Goal: Use online tool/utility

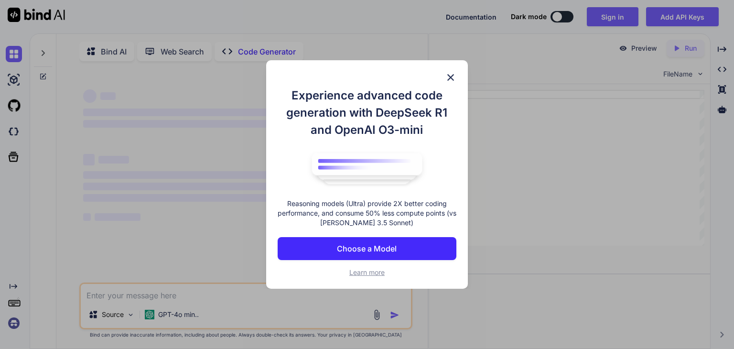
click at [451, 74] on img at bounding box center [450, 77] width 11 height 11
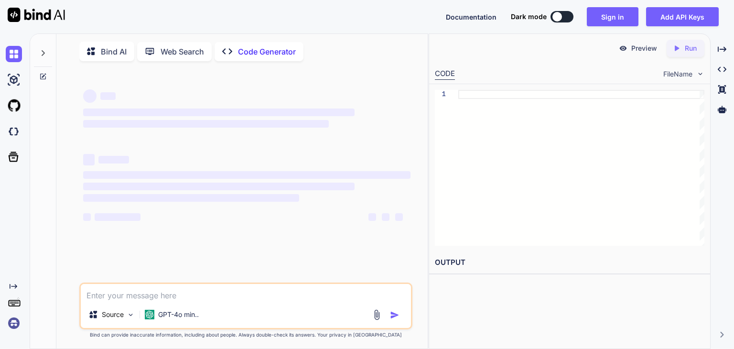
click at [179, 293] on textarea at bounding box center [246, 292] width 330 height 17
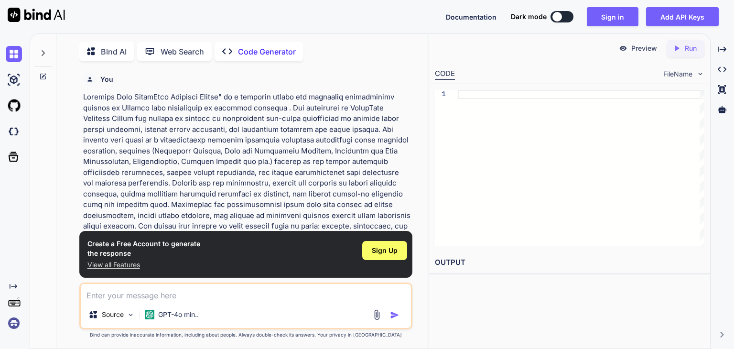
type textarea "x"
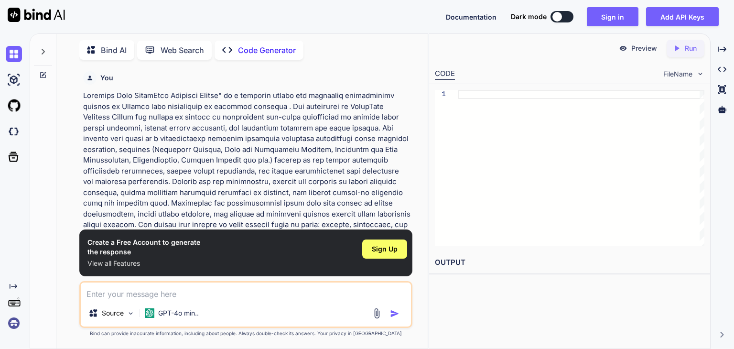
paste textarea "GreenLife Wellness Center" is a renowned health and lifestyle organization loca…"
type textarea "GreenLife Wellness Center" is a renowned health and lifestyle organization loca…"
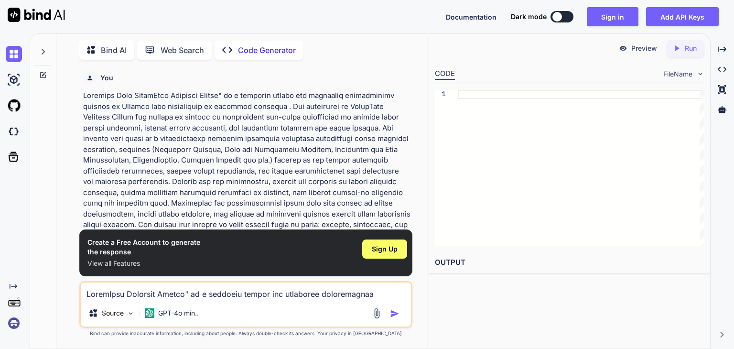
scroll to position [804, 0]
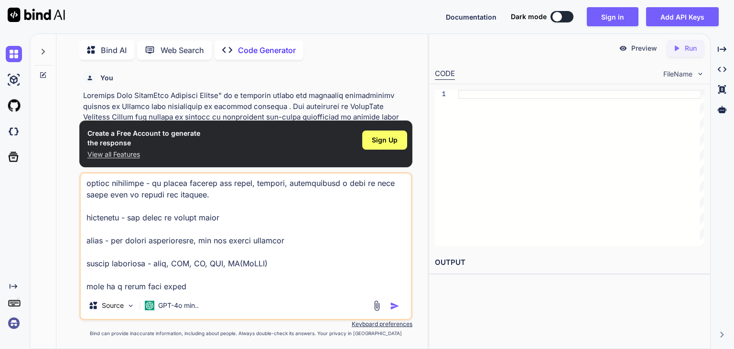
type textarea "x"
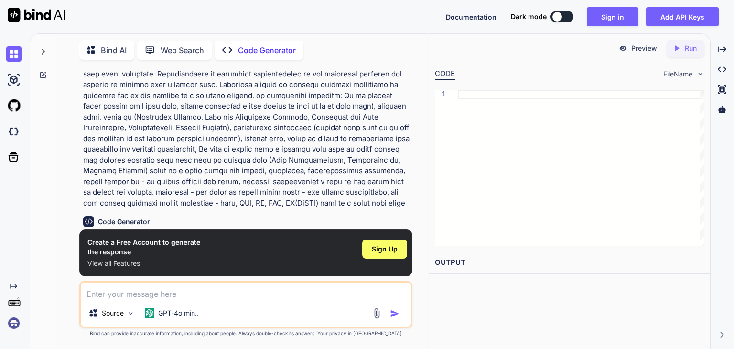
scroll to position [369, 0]
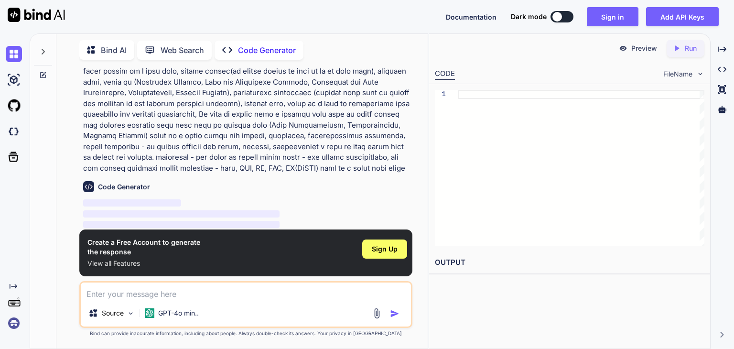
click at [502, 246] on div "1" at bounding box center [569, 167] width 281 height 167
click at [600, 19] on button "Sign in" at bounding box center [613, 16] width 52 height 19
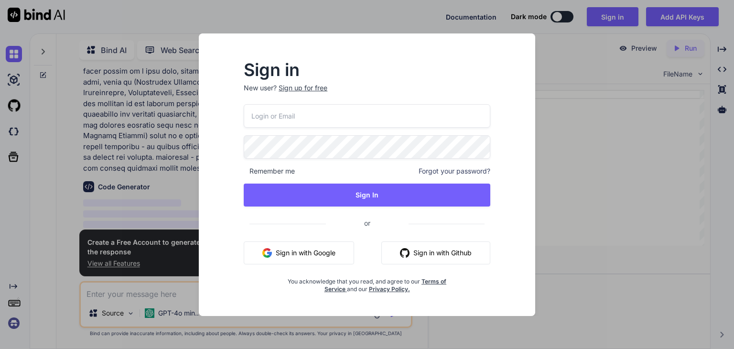
click at [332, 256] on button "Sign in with Google" at bounding box center [299, 252] width 110 height 23
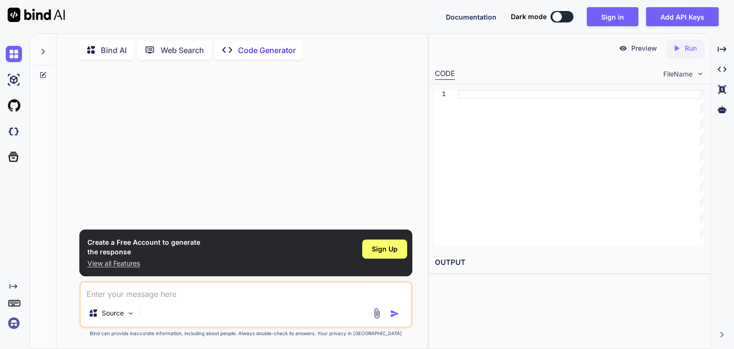
scroll to position [0, 0]
